Goal: Navigation & Orientation: Find specific page/section

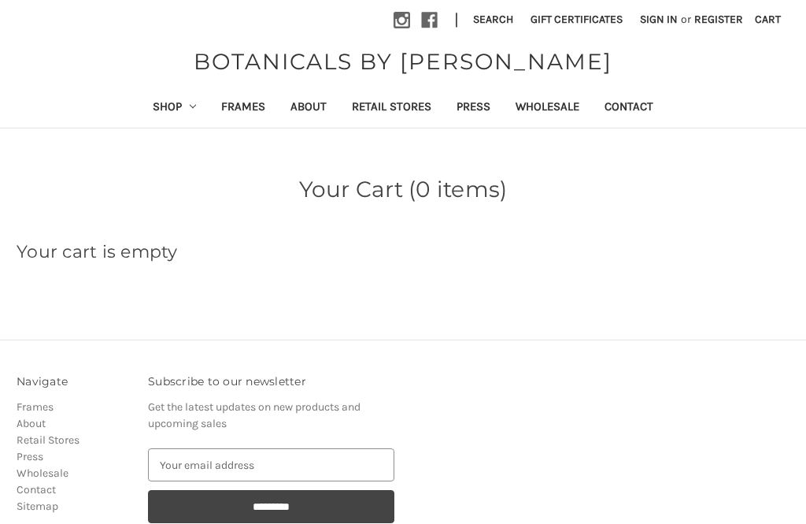
click at [158, 109] on link "Shop" at bounding box center [174, 108] width 69 height 39
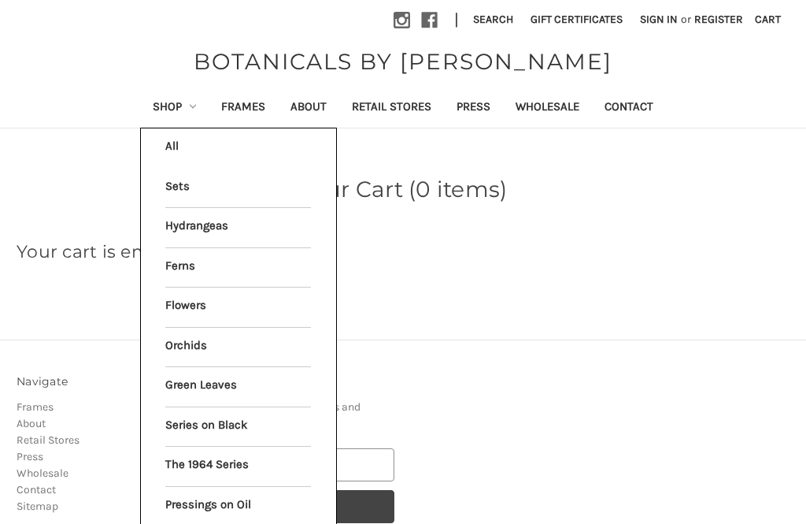
click at [235, 467] on link "The 1964 Series" at bounding box center [238, 465] width 146 height 39
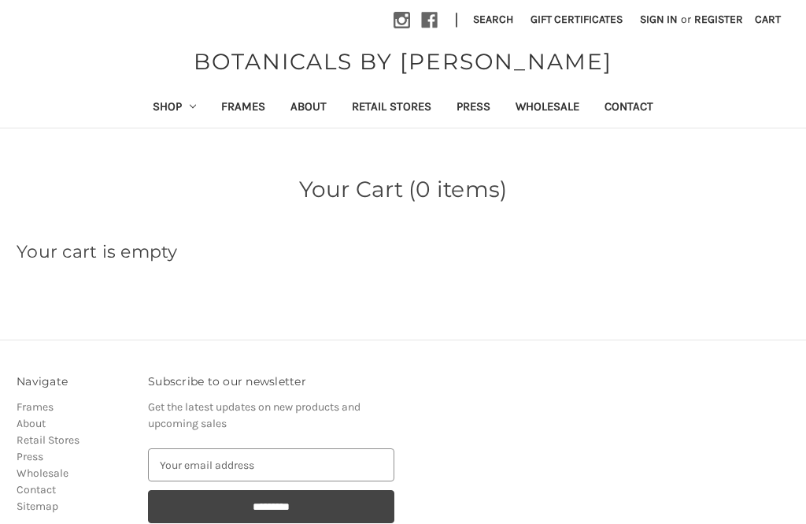
click at [154, 109] on link "Shop" at bounding box center [174, 108] width 69 height 39
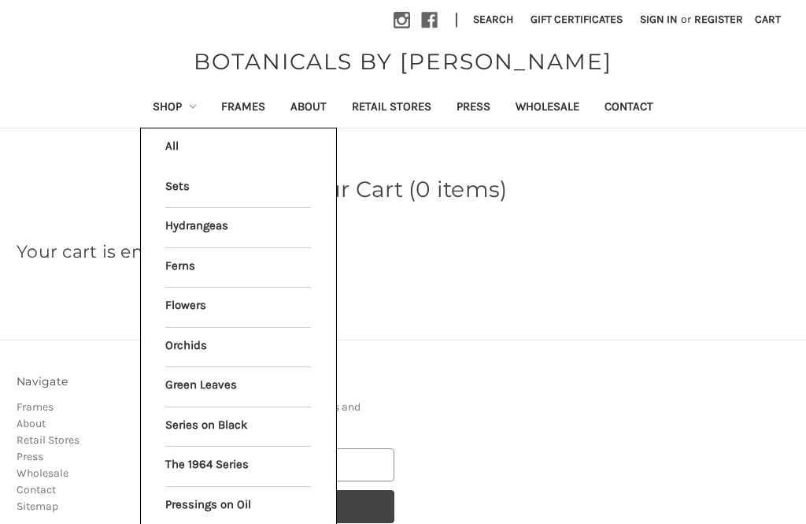
click at [246, 273] on link "Ferns" at bounding box center [238, 267] width 146 height 39
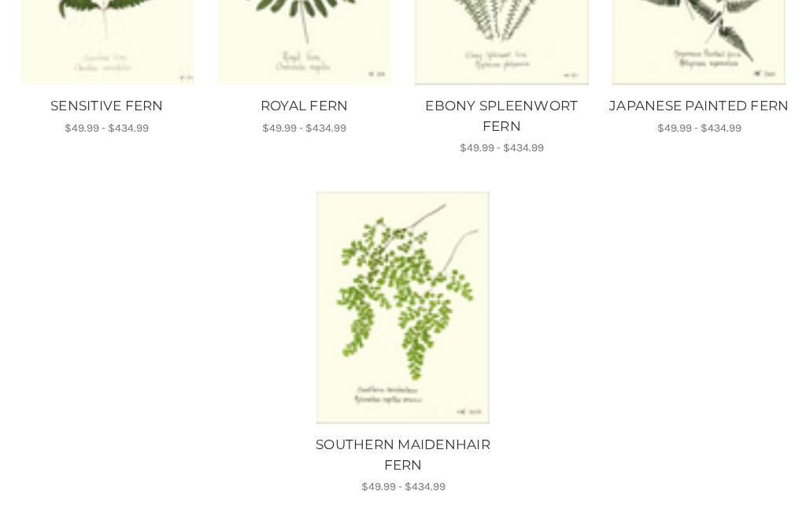
scroll to position [1389, 0]
